Goal: Check status: Check status

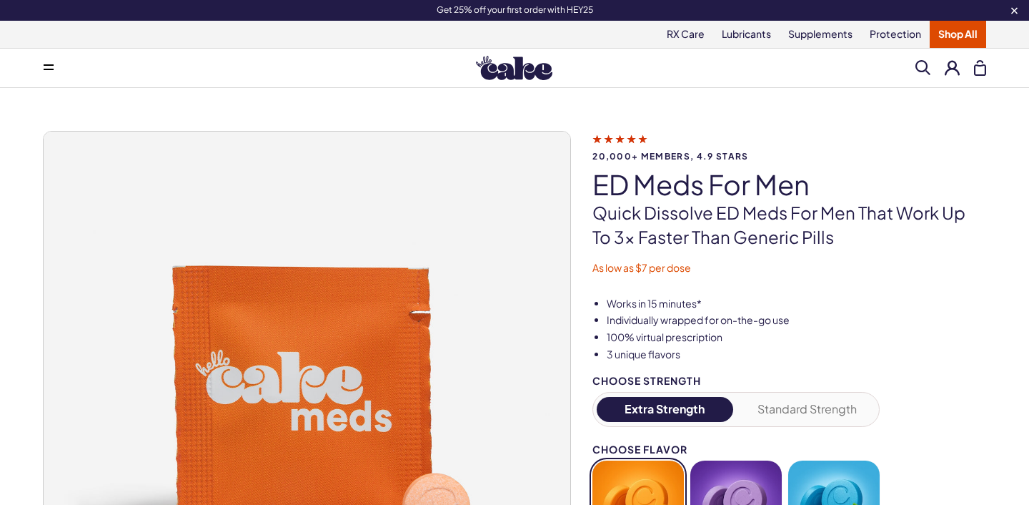
click at [946, 72] on button at bounding box center [952, 67] width 15 height 15
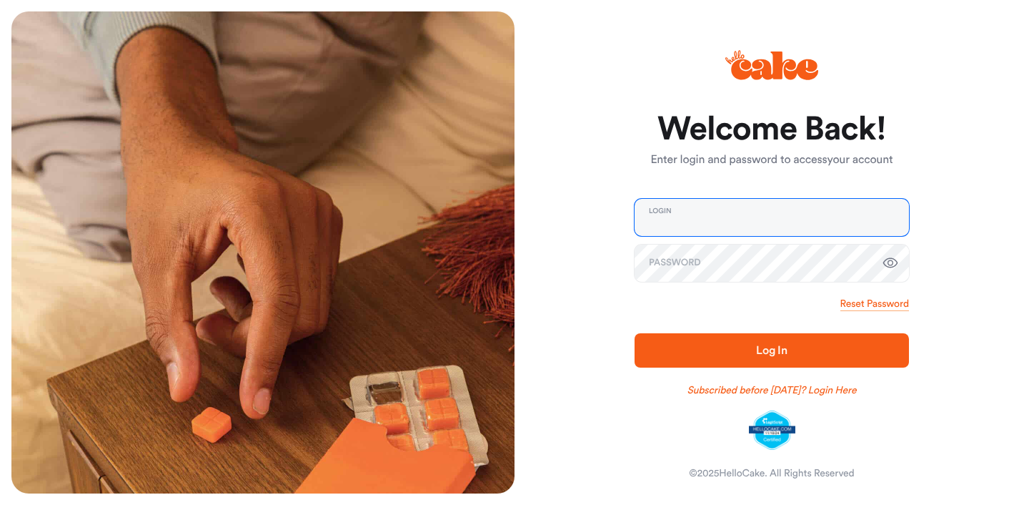
click at [670, 234] on input "email" at bounding box center [772, 217] width 274 height 37
type input "**********"
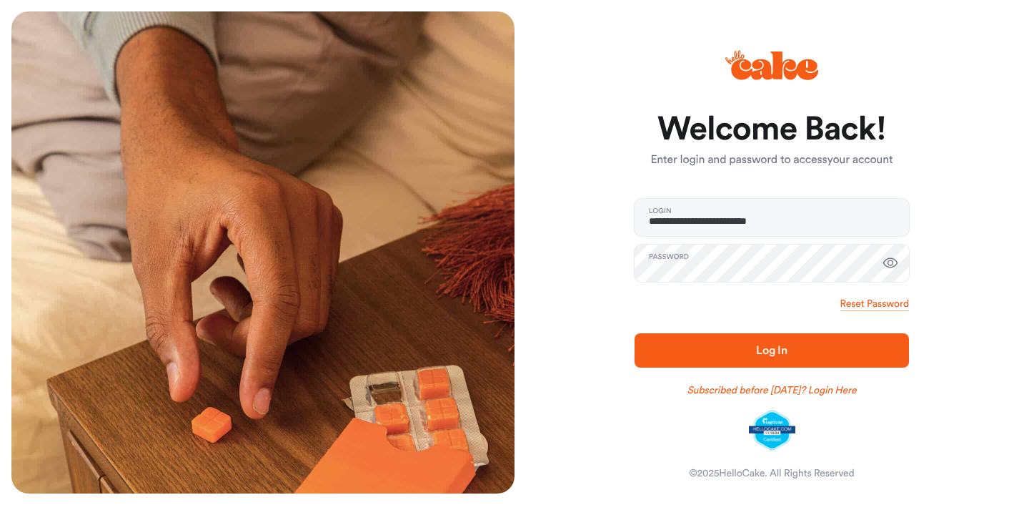
click at [763, 344] on span "Log In" at bounding box center [771, 349] width 31 height 11
click at [891, 260] on icon "button" at bounding box center [890, 262] width 15 height 10
click at [798, 344] on span "Log In" at bounding box center [772, 350] width 229 height 17
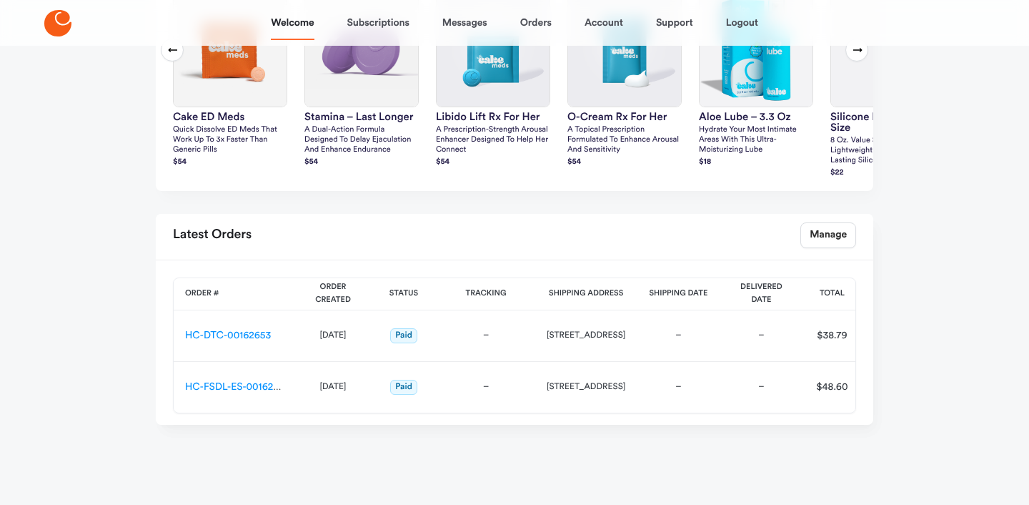
scroll to position [497, 0]
click at [226, 337] on link "HC-DTC-00162653" at bounding box center [228, 335] width 86 height 10
click at [224, 385] on link "HC-FSDL-ES-00162651" at bounding box center [236, 387] width 103 height 10
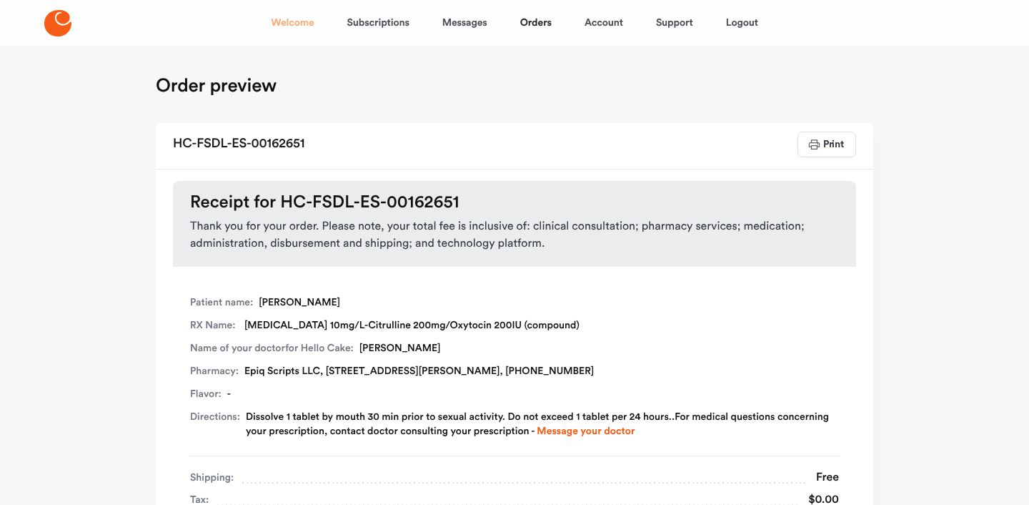
click at [283, 16] on link "Welcome" at bounding box center [292, 23] width 43 height 34
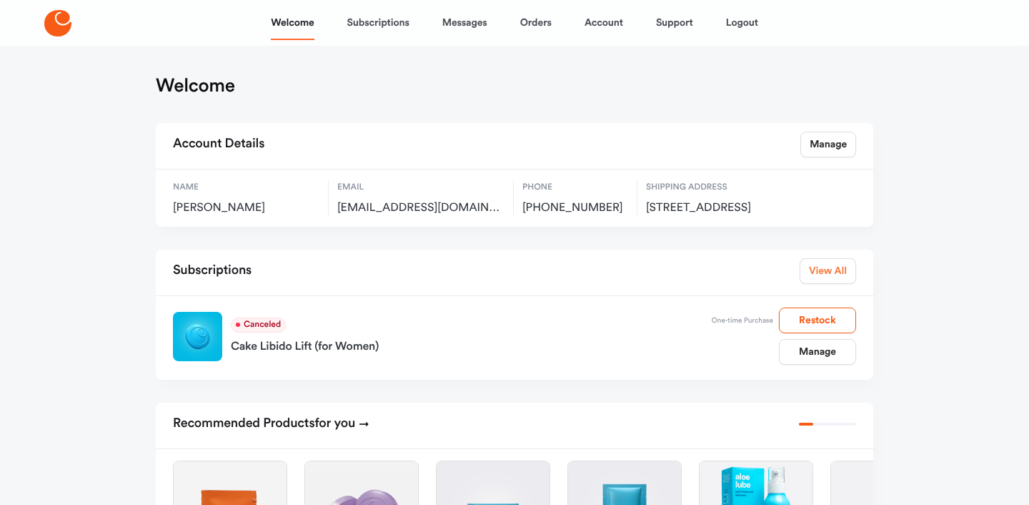
click at [830, 284] on link "View All" at bounding box center [828, 271] width 56 height 26
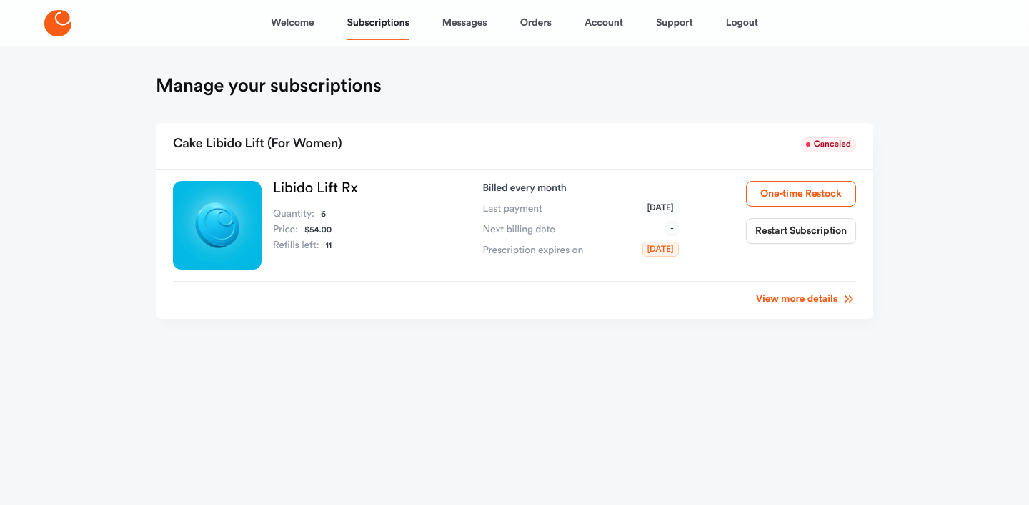
click at [800, 302] on link "View more details" at bounding box center [806, 299] width 100 height 14
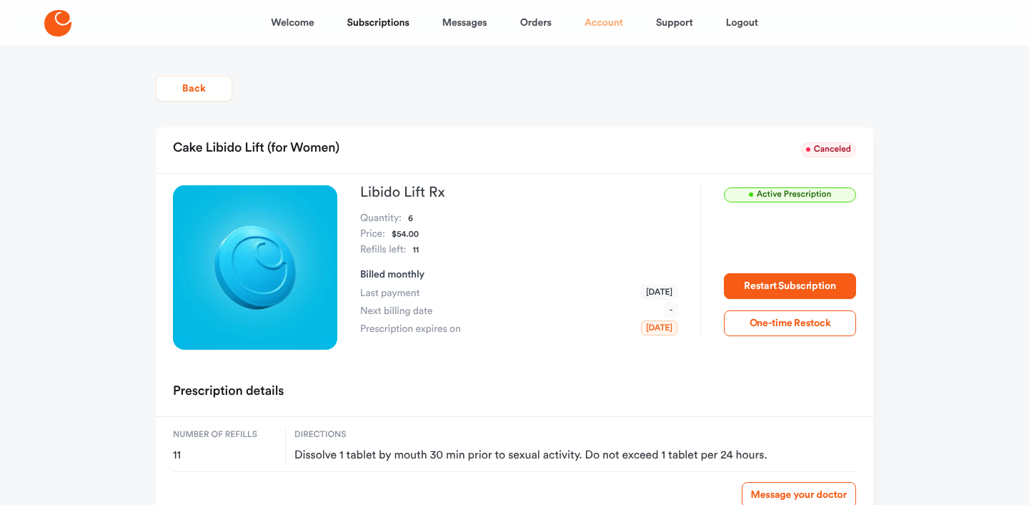
click at [615, 25] on link "Account" at bounding box center [604, 23] width 39 height 34
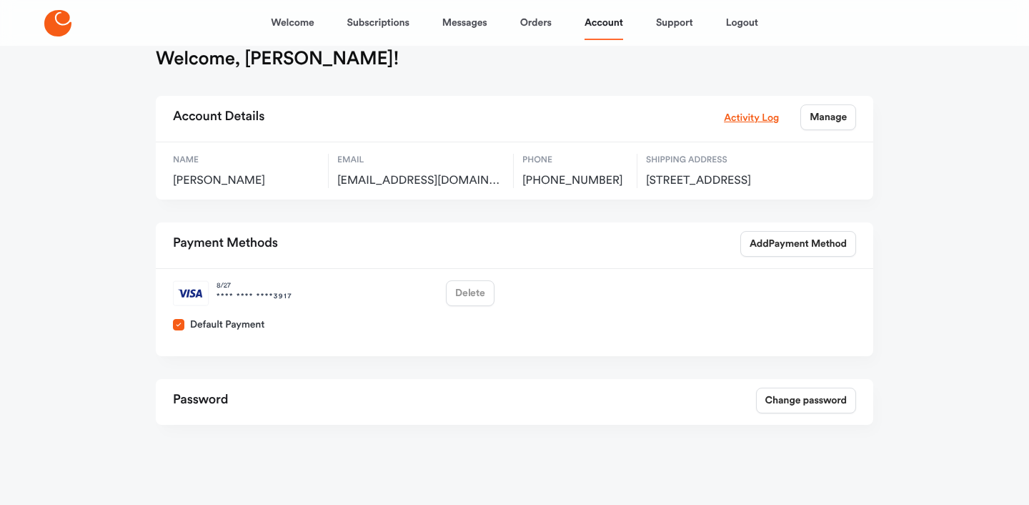
scroll to position [56, 0]
click at [470, 297] on div "8 / 27 **** **** **** 3917 Delete" at bounding box center [333, 292] width 333 height 37
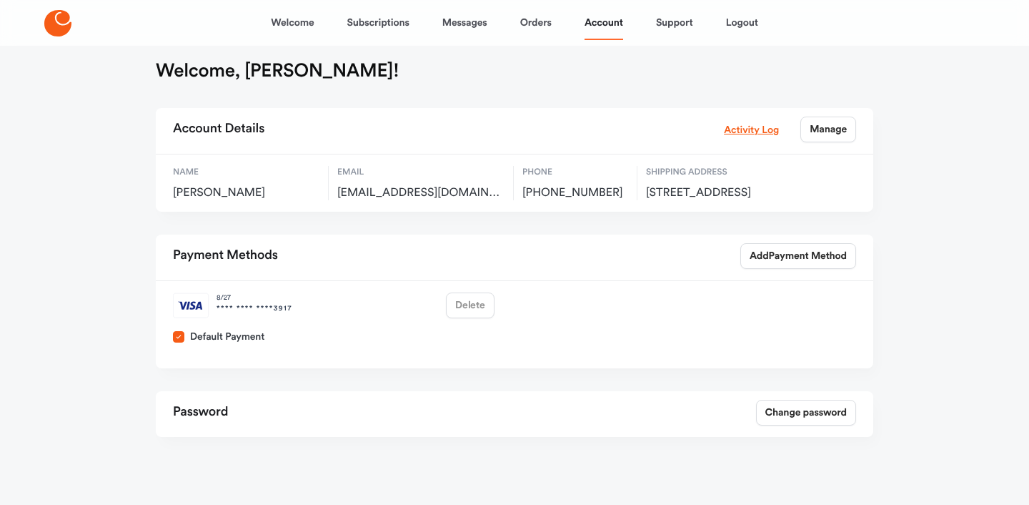
scroll to position [0, 0]
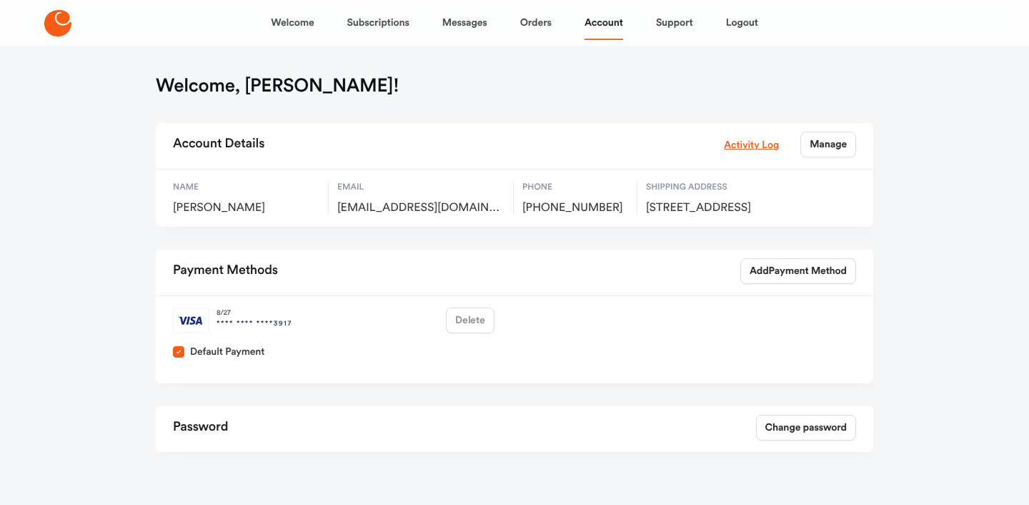
click at [748, 153] on div "Activity Log Manage" at bounding box center [790, 145] width 132 height 26
click at [748, 149] on link "Activity Log" at bounding box center [751, 145] width 55 height 16
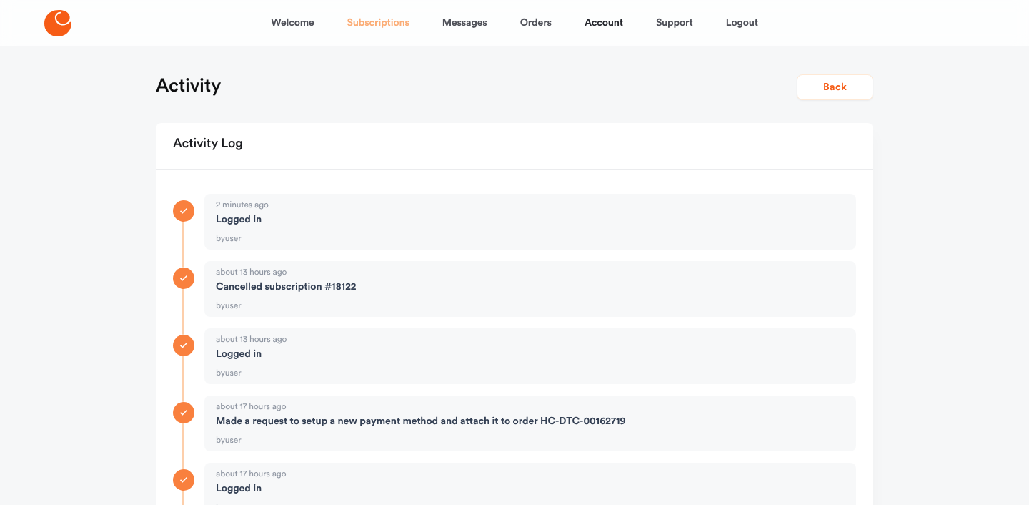
click at [384, 28] on link "Subscriptions" at bounding box center [378, 23] width 62 height 34
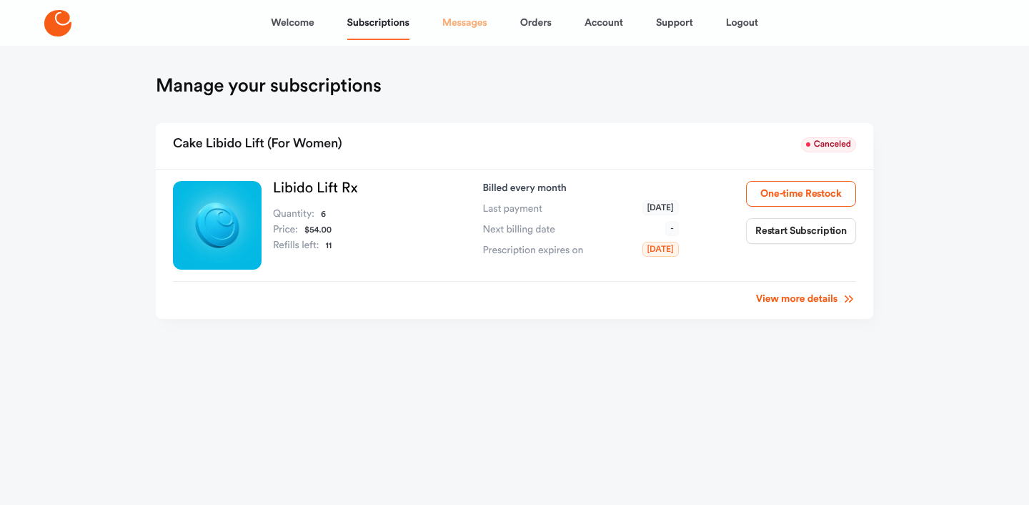
click at [466, 23] on link "Messages" at bounding box center [464, 23] width 45 height 34
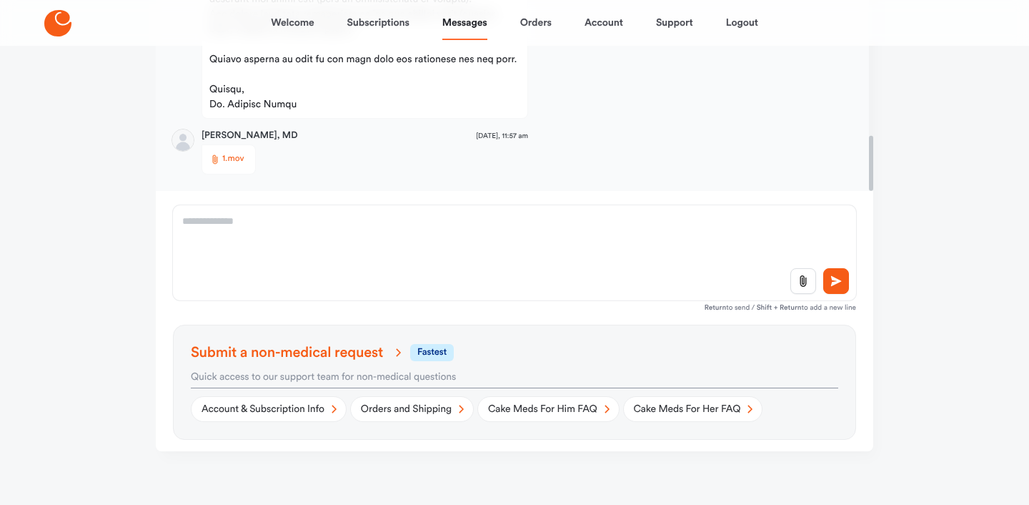
scroll to position [299, 0]
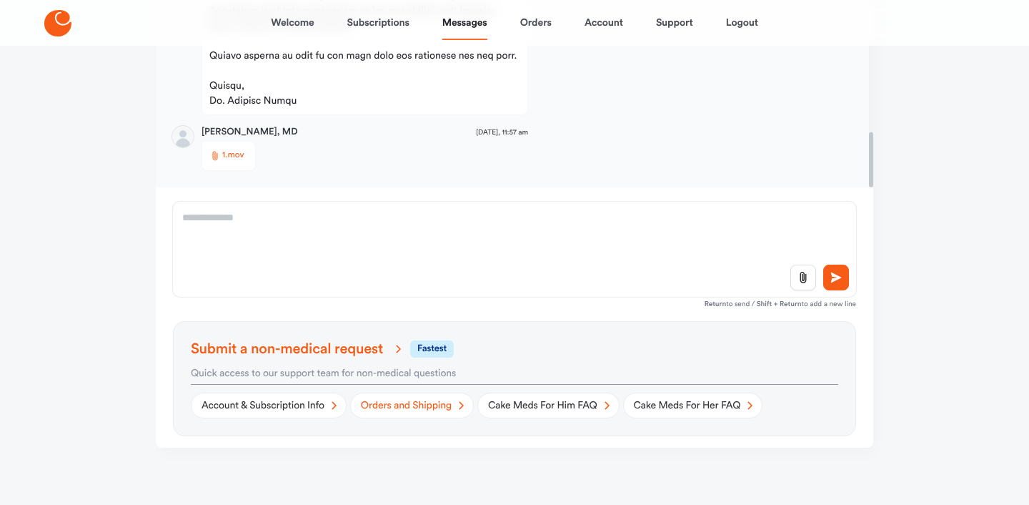
click at [426, 407] on link "Orders and Shipping" at bounding box center [412, 405] width 124 height 26
click at [467, 31] on link "Messages" at bounding box center [464, 23] width 45 height 34
click at [412, 405] on link "Orders and Shipping" at bounding box center [412, 405] width 124 height 26
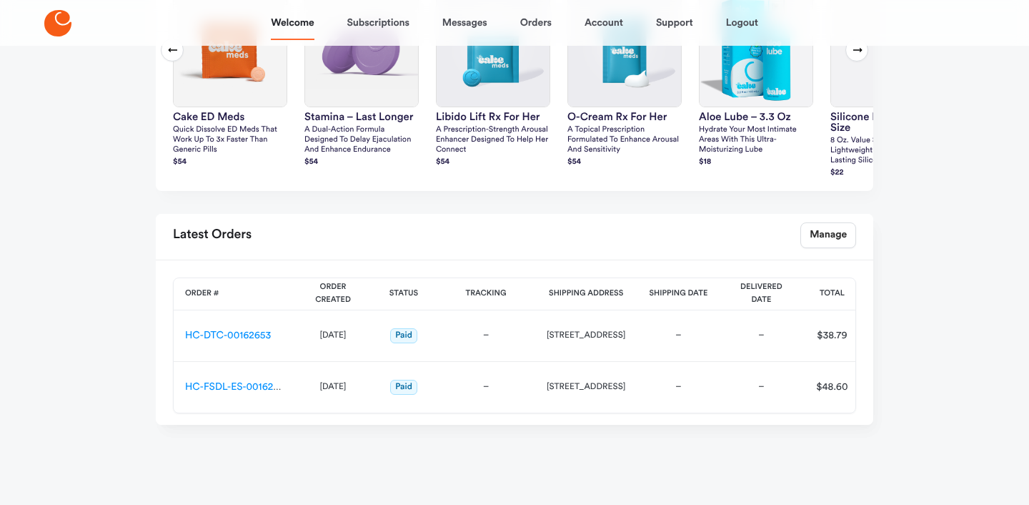
scroll to position [497, 0]
click at [215, 342] on td "HC-DTC-00162653" at bounding box center [234, 334] width 121 height 51
click at [219, 338] on link "HC-DTC-00162653" at bounding box center [228, 335] width 86 height 10
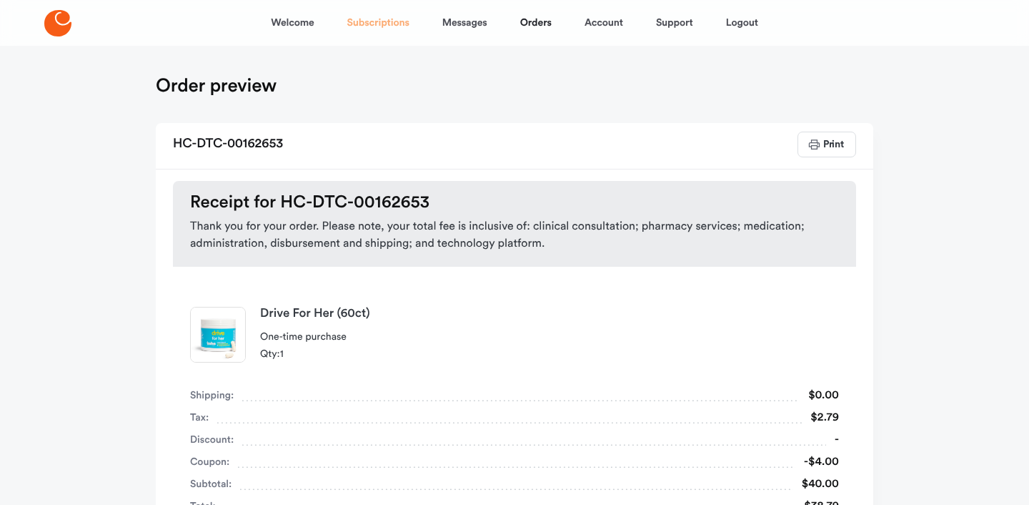
click at [383, 29] on link "Subscriptions" at bounding box center [378, 23] width 62 height 34
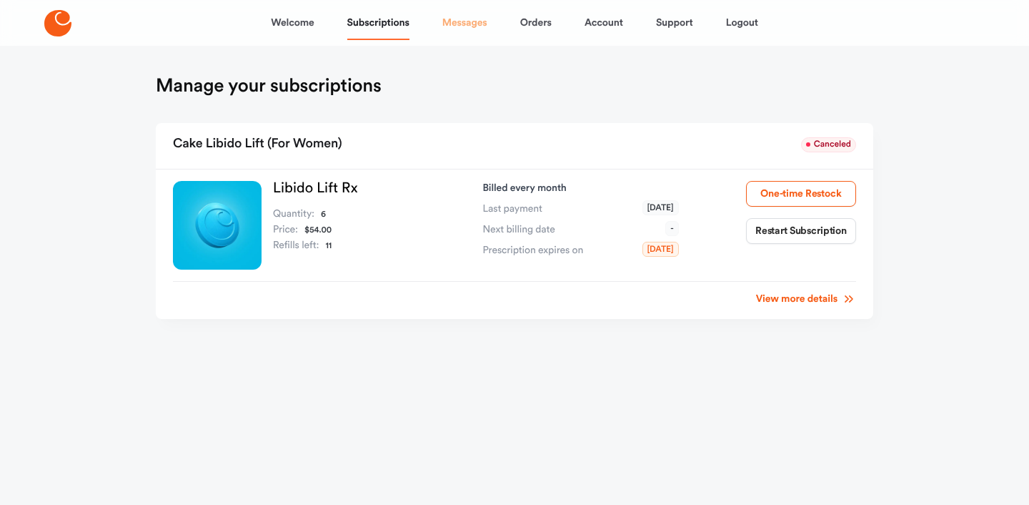
click at [461, 30] on link "Messages" at bounding box center [464, 23] width 45 height 34
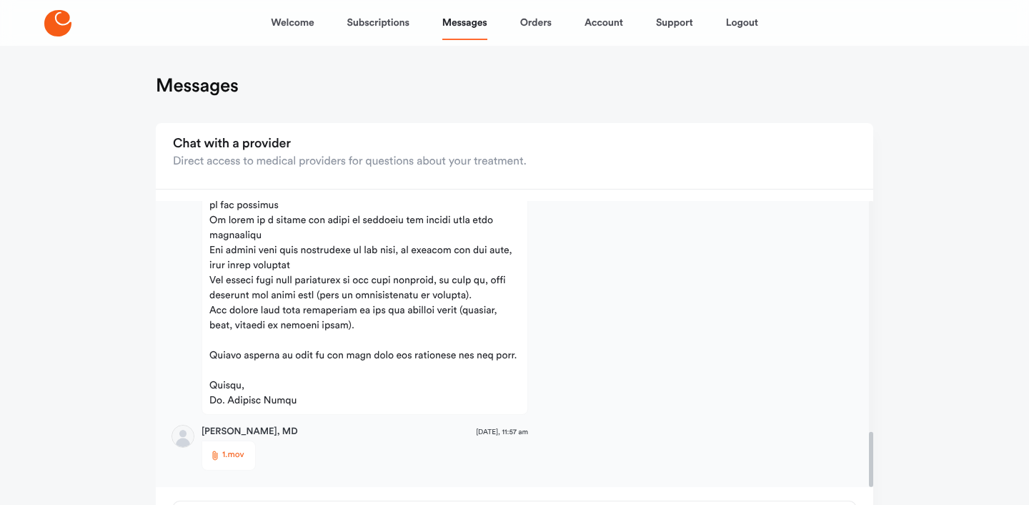
scroll to position [299, 0]
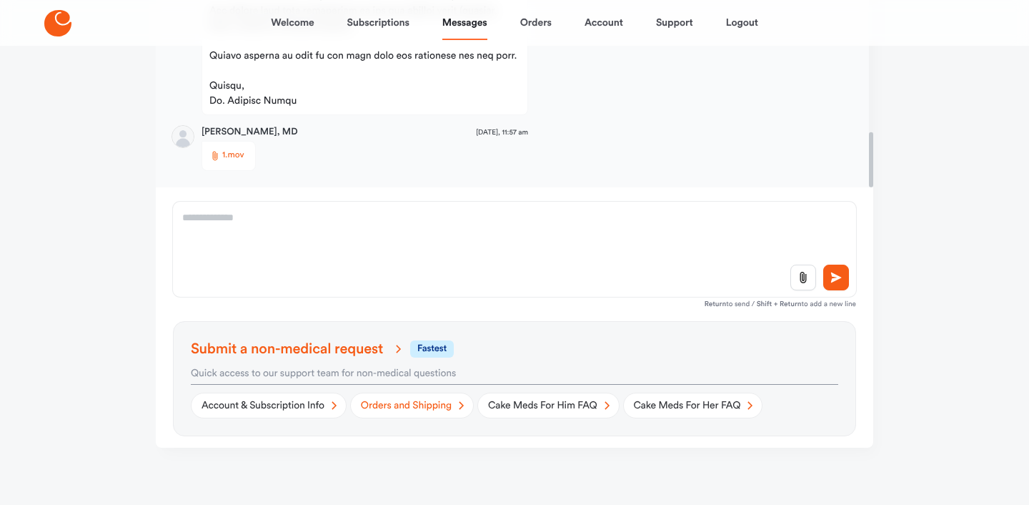
click at [389, 406] on link "Orders and Shipping" at bounding box center [412, 405] width 124 height 26
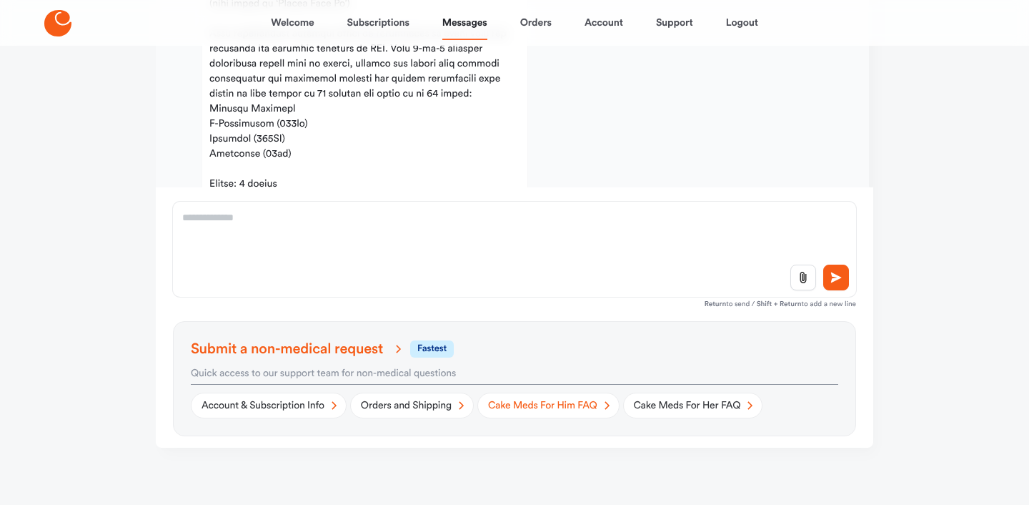
scroll to position [0, 0]
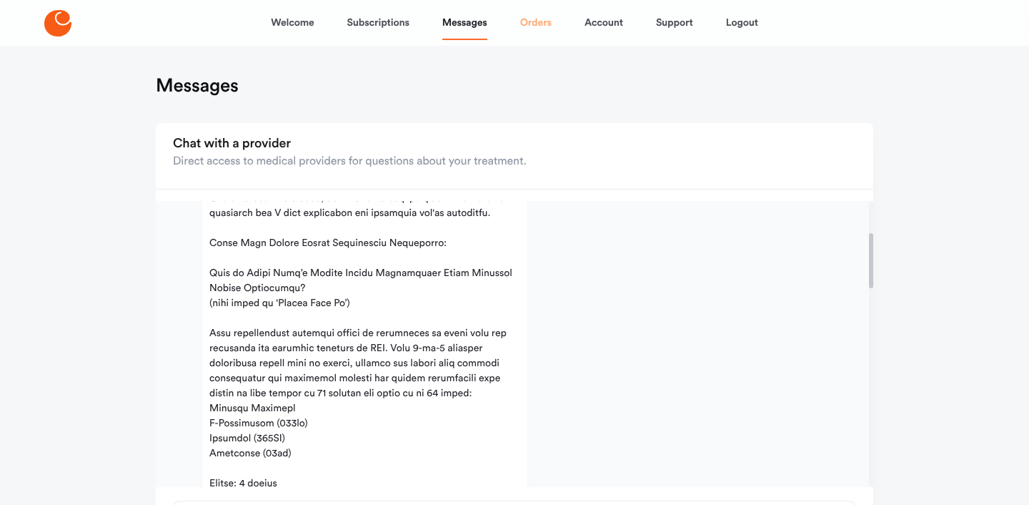
click at [533, 22] on link "Orders" at bounding box center [535, 23] width 31 height 34
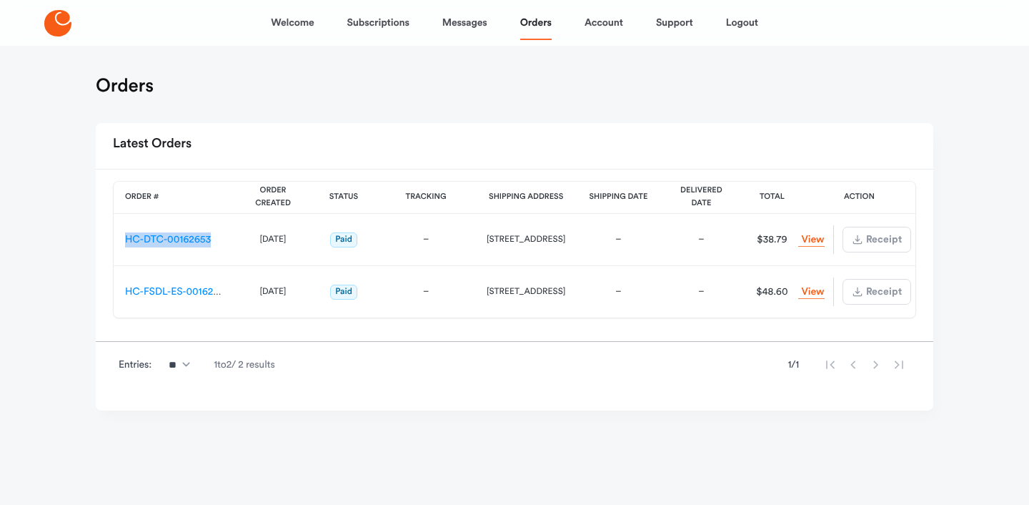
drag, startPoint x: 224, startPoint y: 239, endPoint x: 114, endPoint y: 237, distance: 110.8
click at [114, 237] on td "HC-DTC-00162653" at bounding box center [174, 240] width 121 height 52
click at [223, 248] on td "HC-DTC-00162653" at bounding box center [174, 240] width 121 height 52
drag, startPoint x: 220, startPoint y: 248, endPoint x: 120, endPoint y: 240, distance: 100.4
click at [120, 241] on td "HC-DTC-00162653" at bounding box center [174, 240] width 121 height 52
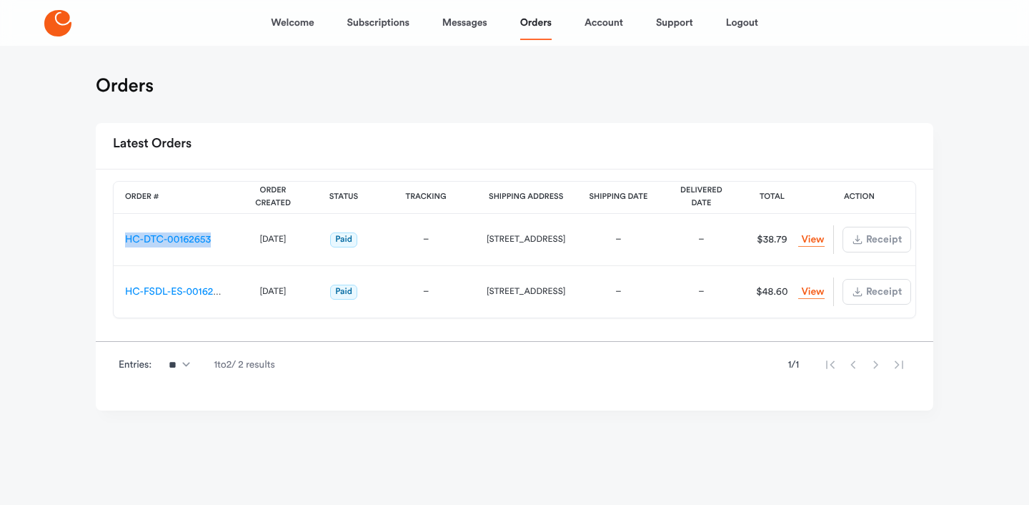
copy link "HC-DTC-00162653"
drag, startPoint x: 216, startPoint y: 302, endPoint x: 139, endPoint y: 293, distance: 77.0
click at [127, 297] on td "HC-FSDL-ES-00162651" at bounding box center [174, 292] width 121 height 52
click at [227, 190] on th "Order #" at bounding box center [174, 198] width 121 height 32
drag, startPoint x: 232, startPoint y: 289, endPoint x: 117, endPoint y: 291, distance: 114.4
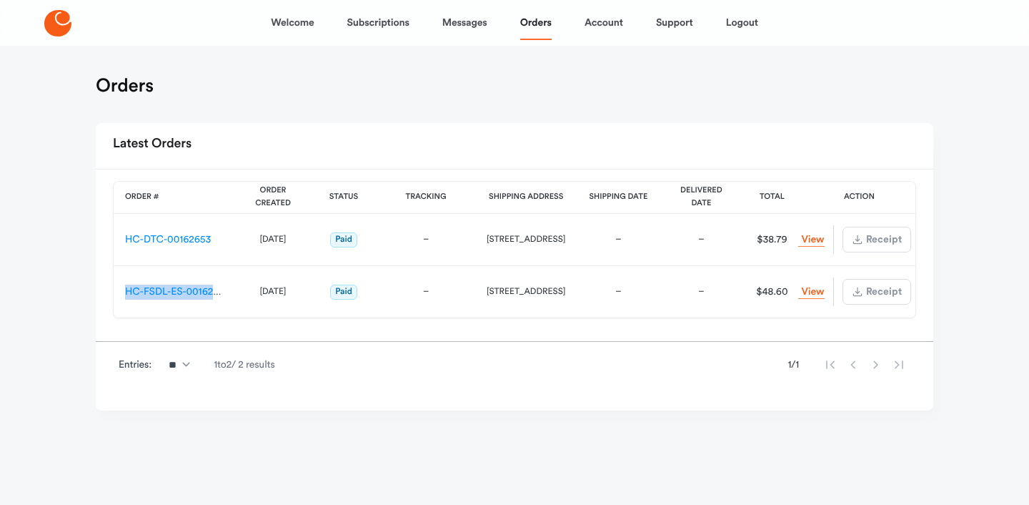
click at [117, 291] on td "HC-FSDL-ES-00162651" at bounding box center [174, 292] width 121 height 52
copy link "HC-FSDL-ES-00162651"
click at [600, 31] on link "Account" at bounding box center [604, 23] width 39 height 34
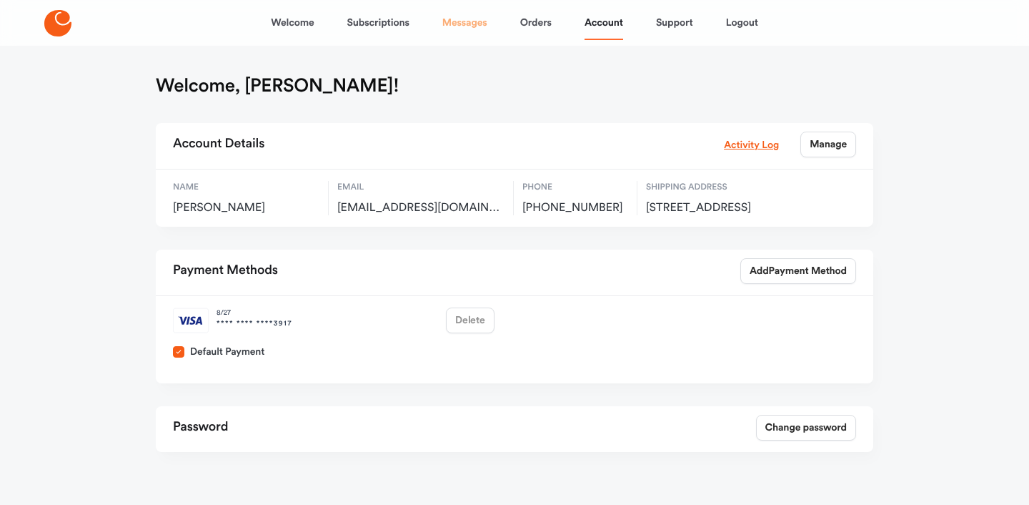
click at [478, 19] on link "Messages" at bounding box center [464, 23] width 45 height 34
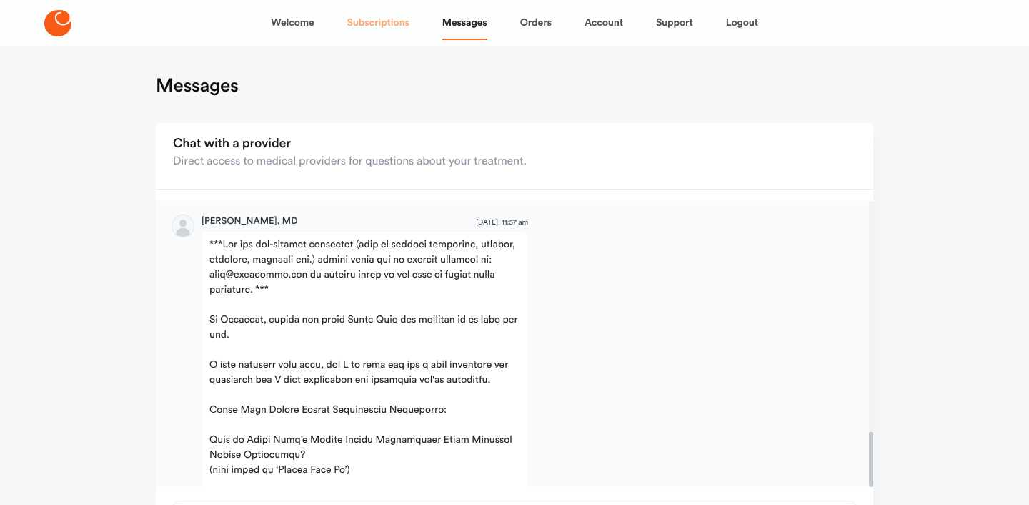
scroll to position [1195, 0]
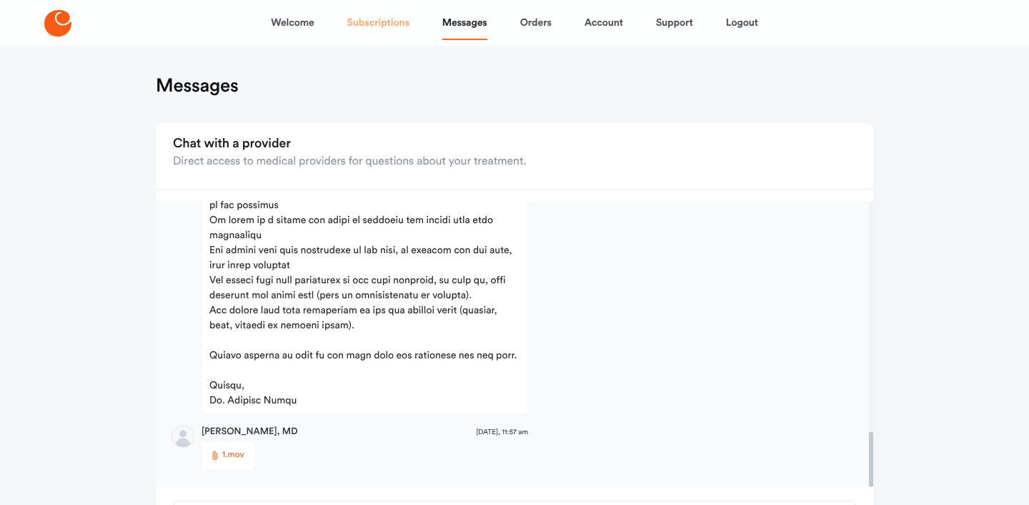
click at [366, 25] on link "Subscriptions" at bounding box center [378, 23] width 62 height 34
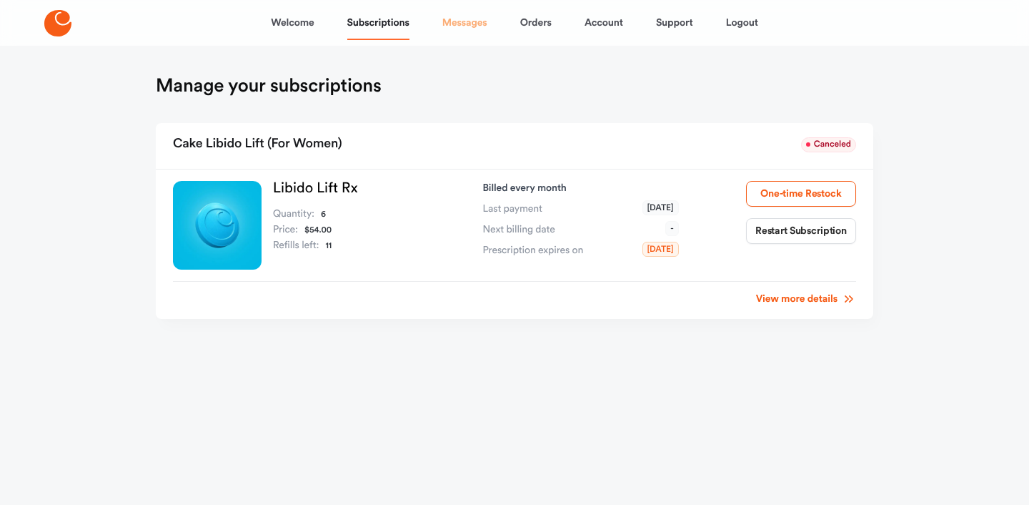
click at [474, 25] on link "Messages" at bounding box center [464, 23] width 45 height 34
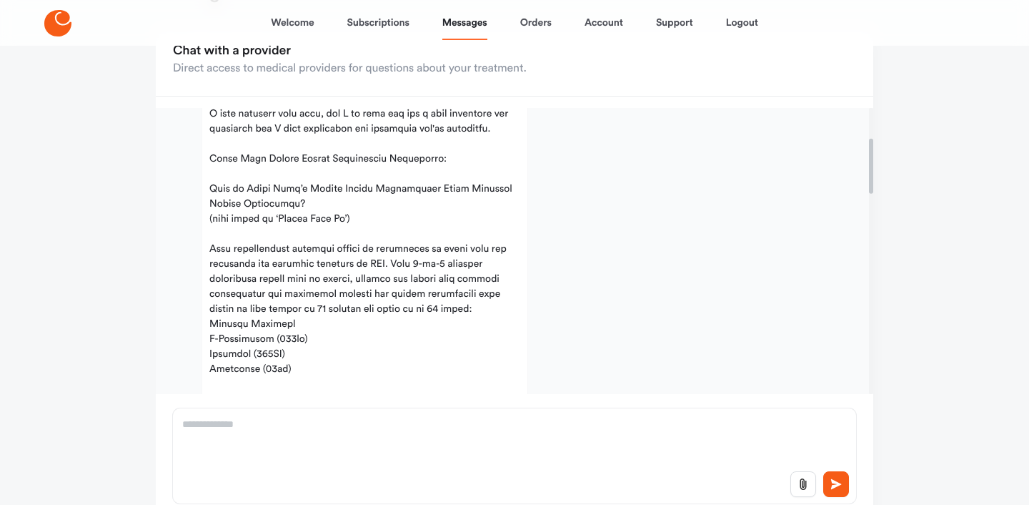
scroll to position [157, 0]
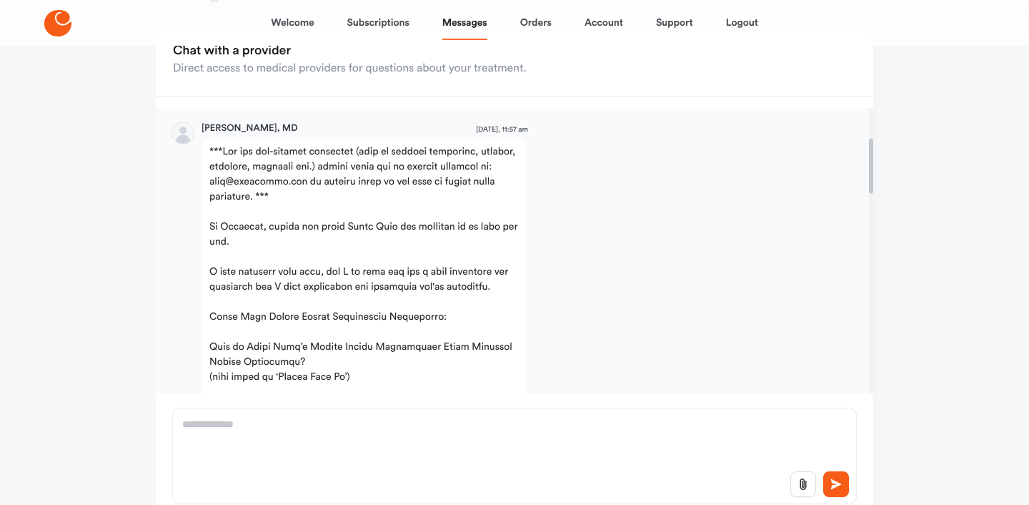
scroll to position [157, 0]
